Goal: Transaction & Acquisition: Purchase product/service

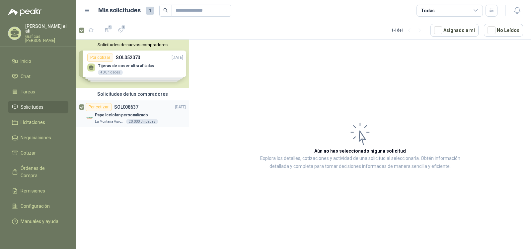
click at [84, 106] on article "Por cotizar SOL008637 [DATE] Papel celofan personalizado La Montaña Agromercado…" at bounding box center [132, 113] width 113 height 27
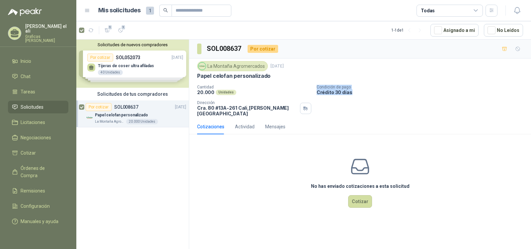
drag, startPoint x: 352, startPoint y: 91, endPoint x: 310, endPoint y: 92, distance: 41.5
click at [310, 92] on div "Cantidad 20.000 Unidades Condición de pago Crédito 30 [PERSON_NAME] Dirección […" at bounding box center [360, 101] width 326 height 32
click at [280, 158] on div "No has enviado cotizaciones a esta solicitud Cotizar" at bounding box center [360, 181] width 342 height 85
drag, startPoint x: 280, startPoint y: 108, endPoint x: 205, endPoint y: 102, distance: 75.6
click at [205, 102] on div "Dirección [STREET_ADDRESS][PERSON_NAME]" at bounding box center [247, 108] width 100 height 16
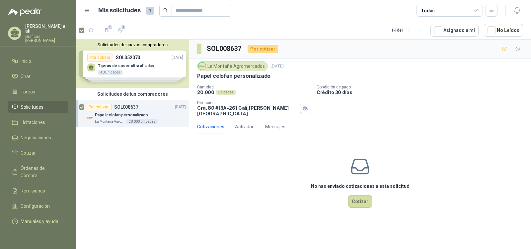
click at [253, 152] on div "No has enviado cotizaciones a esta solicitud Cotizar" at bounding box center [360, 181] width 342 height 85
click at [122, 110] on div "Por cotizar SOL008637" at bounding box center [112, 107] width 53 height 8
click at [129, 59] on div "Solicitudes de nuevos compradores Por cotizar SOL052073 [DATE] Tijeras de coser…" at bounding box center [132, 64] width 113 height 48
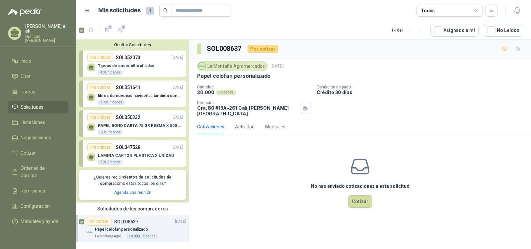
click at [135, 69] on div "Tijeras de coser ultra afiladas 40 Unidades" at bounding box center [126, 69] width 56 height 12
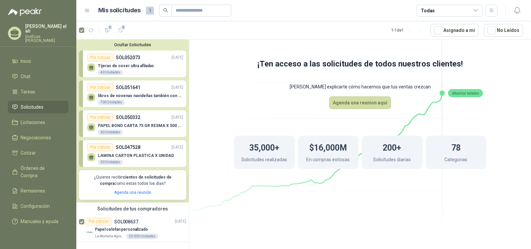
click at [154, 99] on div "libros de novenas navideñas también con 2 marcas 700 Unidades" at bounding box center [140, 99] width 85 height 12
click at [140, 128] on div "PAPEL BOND CARTA 75 [PERSON_NAME] X 500 HOJAS 60 Unidades" at bounding box center [140, 129] width 85 height 12
click at [130, 97] on p "libros de novenas navideñas también con 2 marcas" at bounding box center [140, 95] width 85 height 5
click at [36, 70] on link "Chat" at bounding box center [38, 76] width 60 height 13
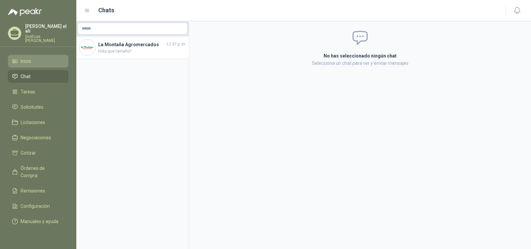
click at [35, 58] on li "Inicio" at bounding box center [38, 60] width 52 height 7
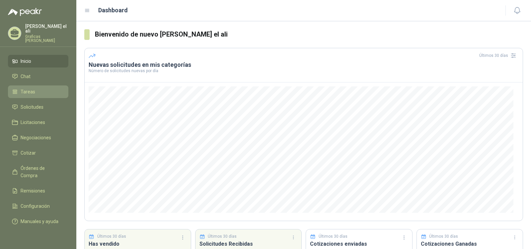
click at [35, 88] on li "Tareas" at bounding box center [38, 91] width 52 height 7
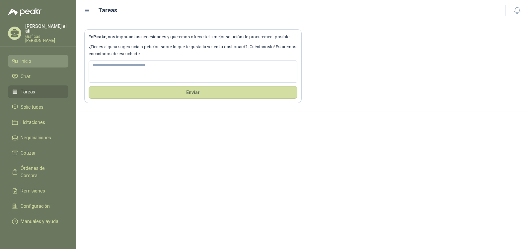
click at [33, 57] on li "Inicio" at bounding box center [38, 60] width 52 height 7
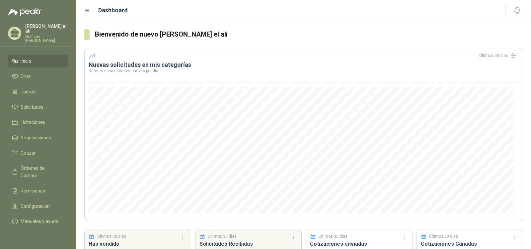
scroll to position [50, 0]
